Goal: Transaction & Acquisition: Download file/media

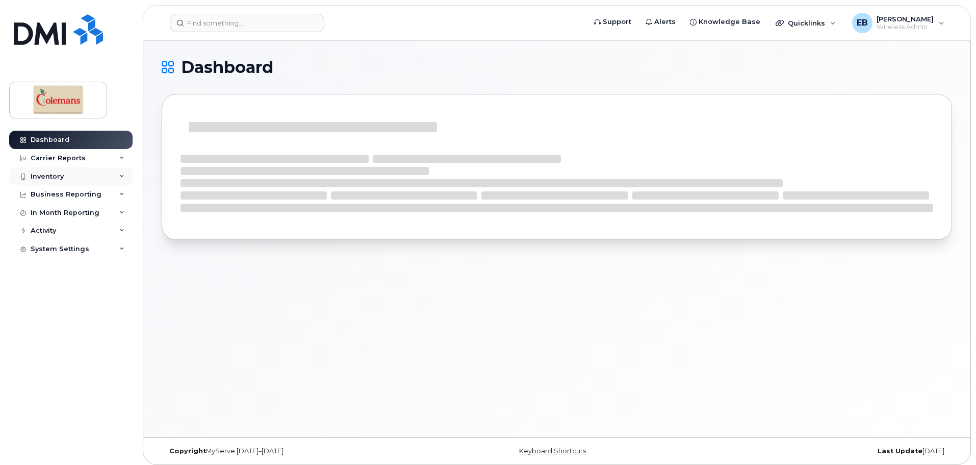
click at [53, 172] on div "Inventory" at bounding box center [47, 176] width 33 height 8
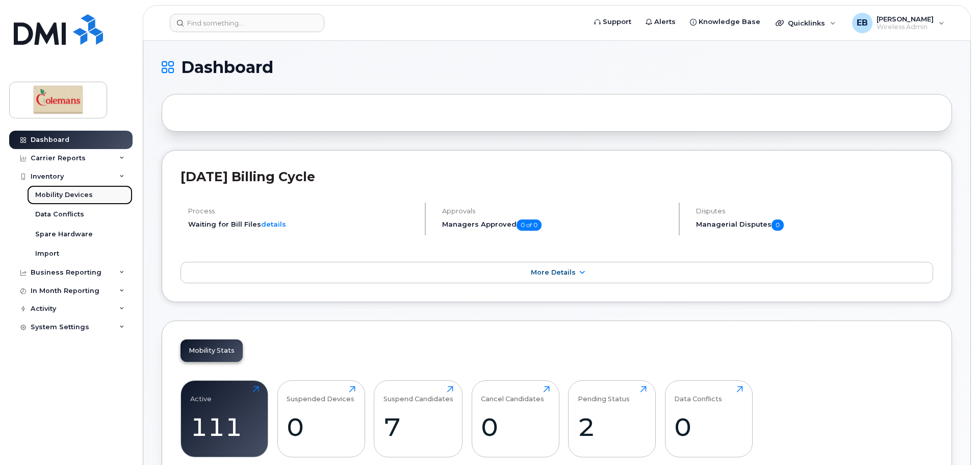
click at [60, 195] on div "Mobility Devices" at bounding box center [64, 194] width 58 height 9
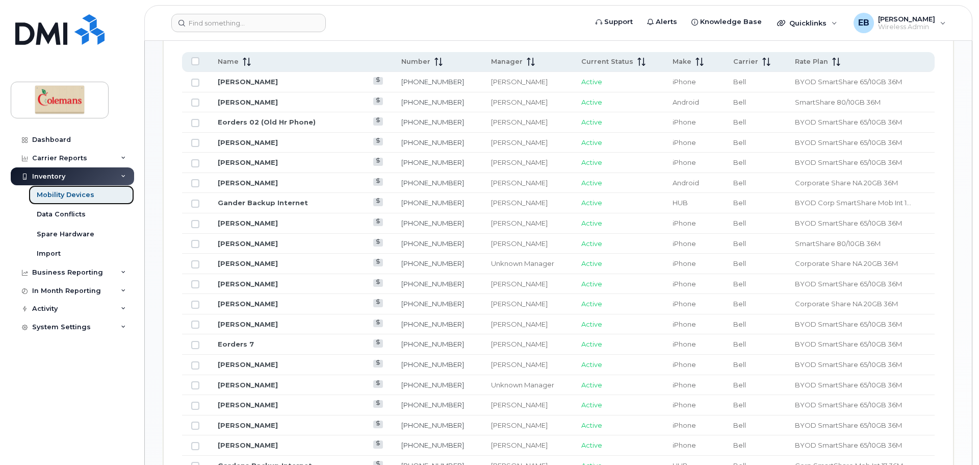
scroll to position [357, 0]
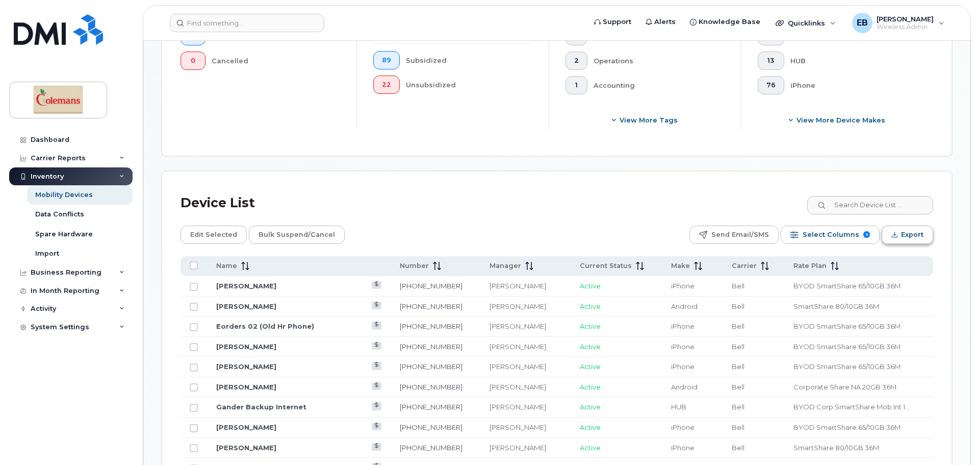
click at [901, 229] on span "Export" at bounding box center [912, 234] width 22 height 15
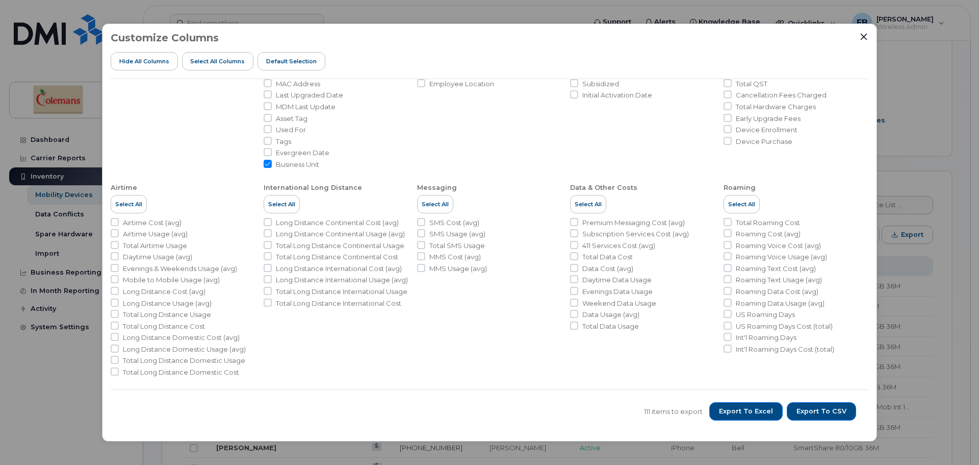
scroll to position [0, 0]
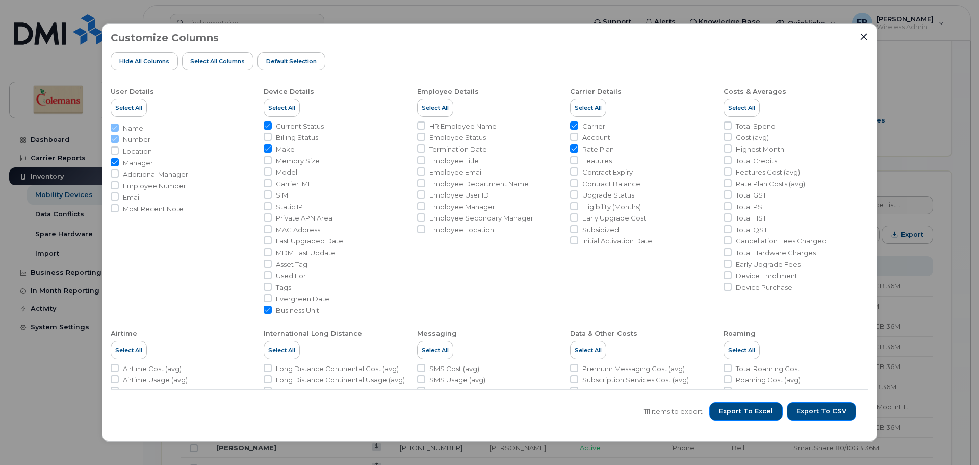
click at [115, 128] on li "Name" at bounding box center [183, 128] width 145 height 10
click at [760, 409] on span "Export to Excel" at bounding box center [746, 411] width 54 height 9
click at [865, 35] on icon "Close" at bounding box center [864, 37] width 8 height 8
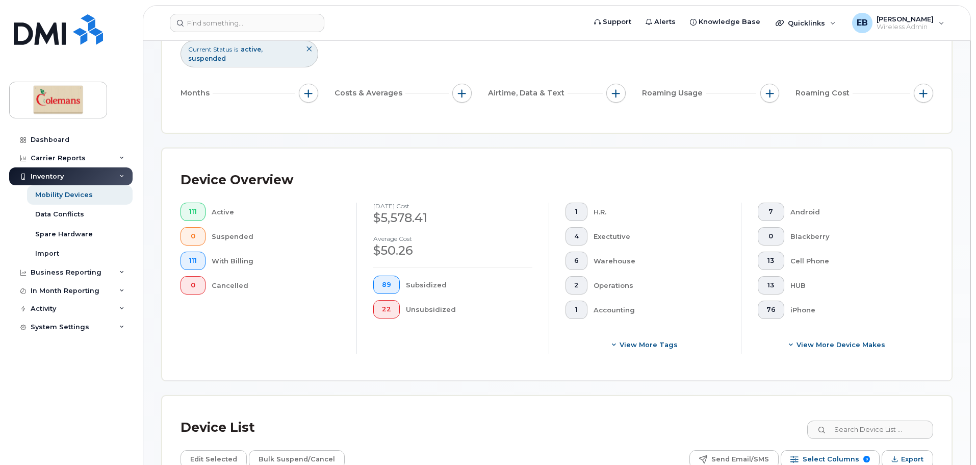
scroll to position [51, 0]
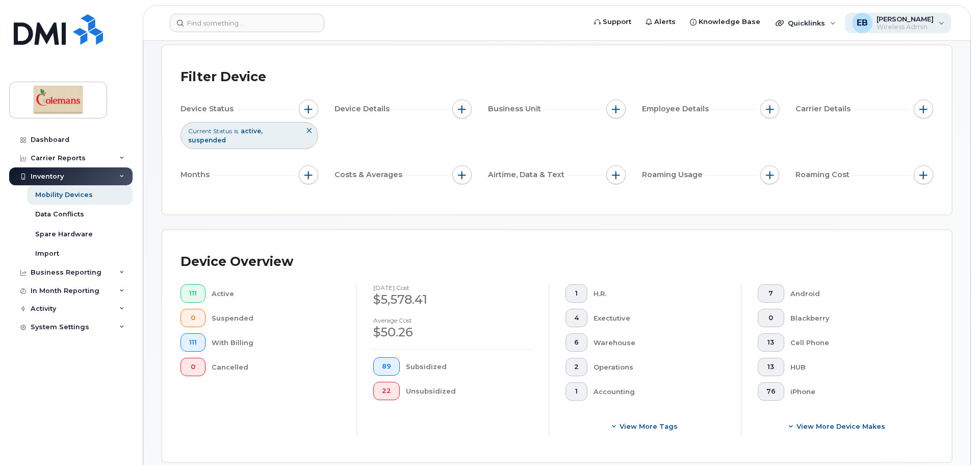
click at [938, 30] on div "[PERSON_NAME] Butt Wireless Admin" at bounding box center [898, 23] width 107 height 20
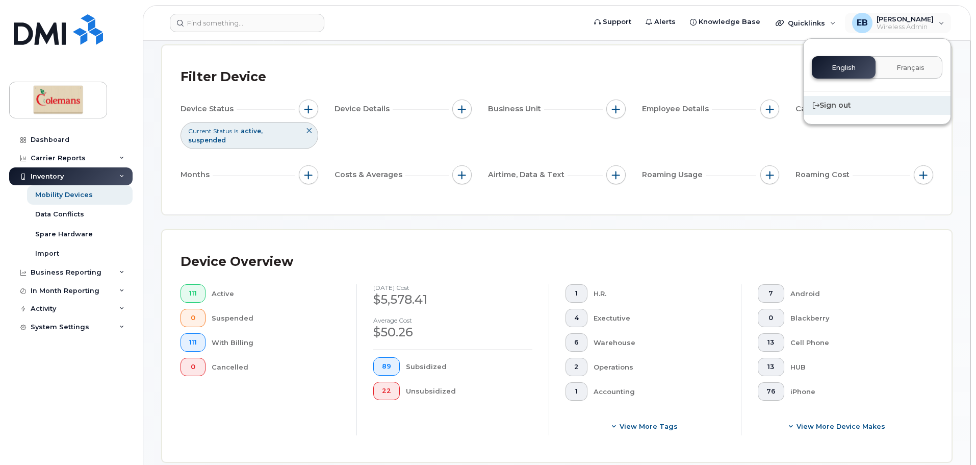
click at [848, 107] on div "Sign out" at bounding box center [877, 105] width 147 height 19
